Goal: Task Accomplishment & Management: Use online tool/utility

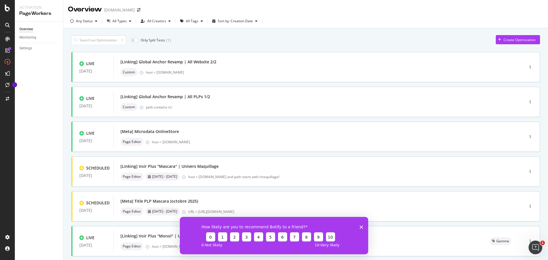
click at [362, 226] on icon "Fermer l'enquête" at bounding box center [361, 226] width 3 height 3
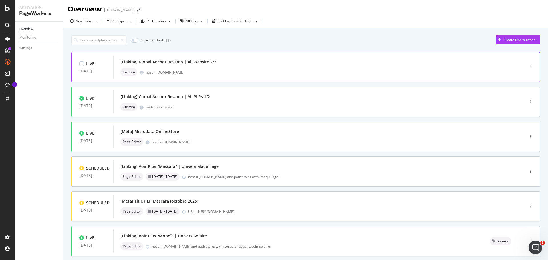
click at [189, 62] on div "[Linking] Global Anchor Revamp | All Website 2/2" at bounding box center [169, 62] width 96 height 6
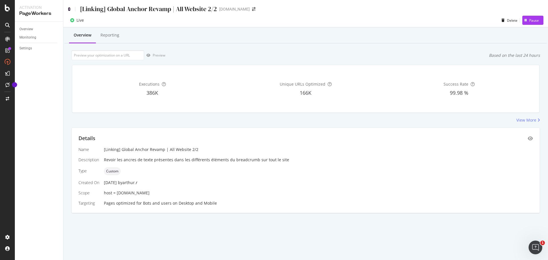
click at [69, 9] on icon at bounding box center [69, 9] width 3 height 4
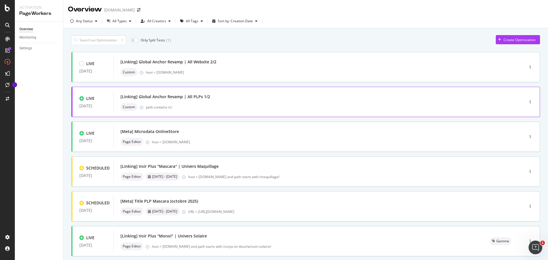
drag, startPoint x: 81, startPoint y: 63, endPoint x: 83, endPoint y: 101, distance: 38.3
click at [81, 63] on div at bounding box center [81, 63] width 5 height 5
click at [81, 98] on div at bounding box center [81, 98] width 5 height 5
click at [87, 24] on div "Any Status" at bounding box center [84, 21] width 32 height 9
click at [77, 53] on div at bounding box center [75, 52] width 5 height 5
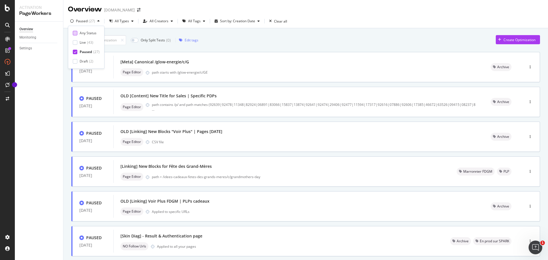
click at [76, 32] on div at bounding box center [75, 33] width 5 height 5
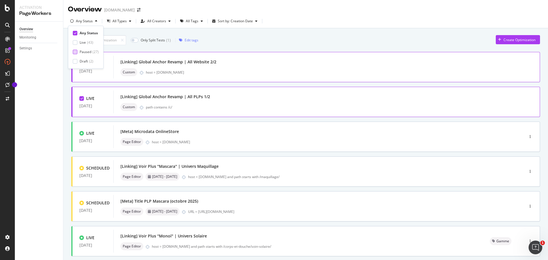
click at [75, 53] on div at bounding box center [75, 52] width 5 height 5
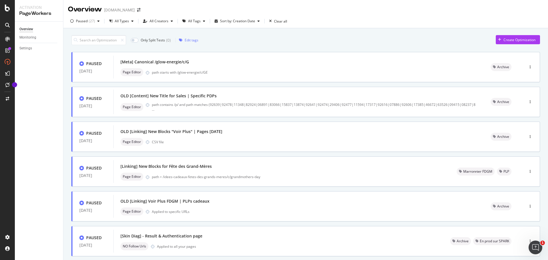
click at [45, 87] on div "Overview Monitoring Settings" at bounding box center [39, 141] width 48 height 238
click at [85, 22] on div "Paused" at bounding box center [82, 20] width 12 height 3
click at [73, 33] on div at bounding box center [75, 33] width 5 height 5
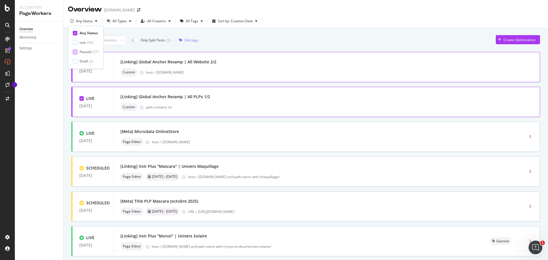
click at [76, 51] on div at bounding box center [75, 52] width 5 height 5
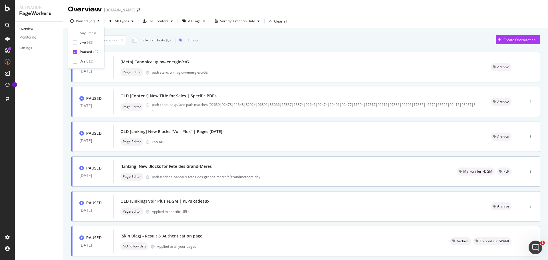
click at [75, 52] on icon at bounding box center [75, 52] width 3 height 3
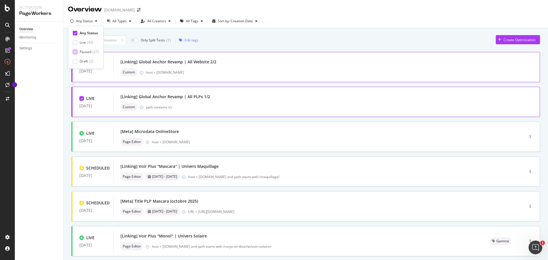
click at [241, 39] on div "Only Split Tests ( 1 ) Edit tags Create Optimization" at bounding box center [305, 40] width 469 height 10
click at [68, 92] on div "Only Split Tests ( 1 ) Edit tags Create Optimization LIVE 09 Sep. 2025 [Linking…" at bounding box center [305, 230] width 485 height 404
click at [83, 98] on icon at bounding box center [82, 98] width 3 height 3
click at [227, 68] on div "Custom host = www.yves-rocher.fr" at bounding box center [320, 72] width 399 height 8
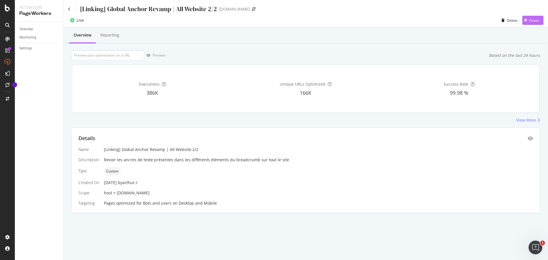
click at [530, 20] on div "Pause" at bounding box center [534, 20] width 10 height 5
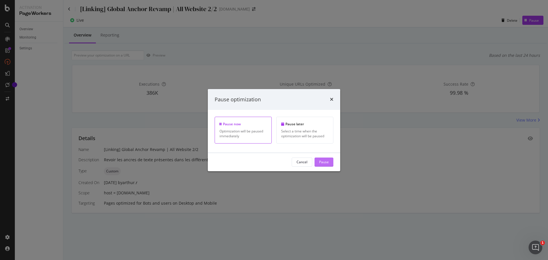
click at [322, 163] on div "Pause" at bounding box center [324, 162] width 10 height 5
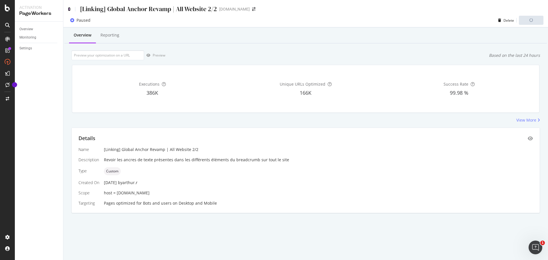
click at [69, 9] on icon at bounding box center [69, 9] width 3 height 4
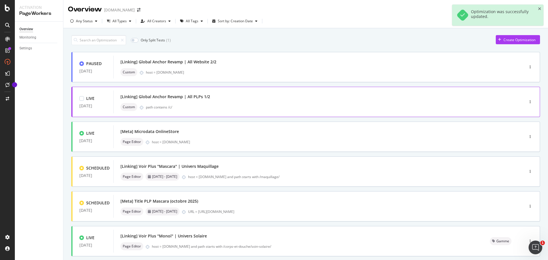
click at [160, 100] on div "[Linking] Global Anchor Revamp | All PLPs 1/2" at bounding box center [311, 97] width 380 height 8
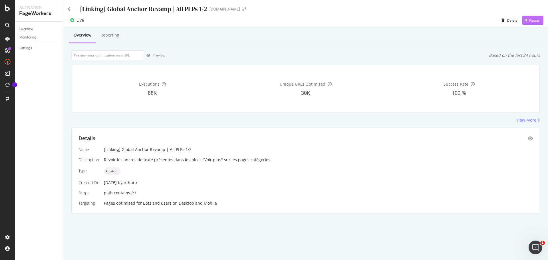
click at [528, 21] on div "button" at bounding box center [526, 20] width 7 height 3
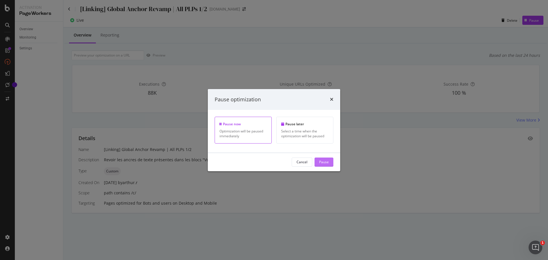
click at [328, 161] on div "Pause" at bounding box center [324, 162] width 10 height 5
